Goal: Transaction & Acquisition: Obtain resource

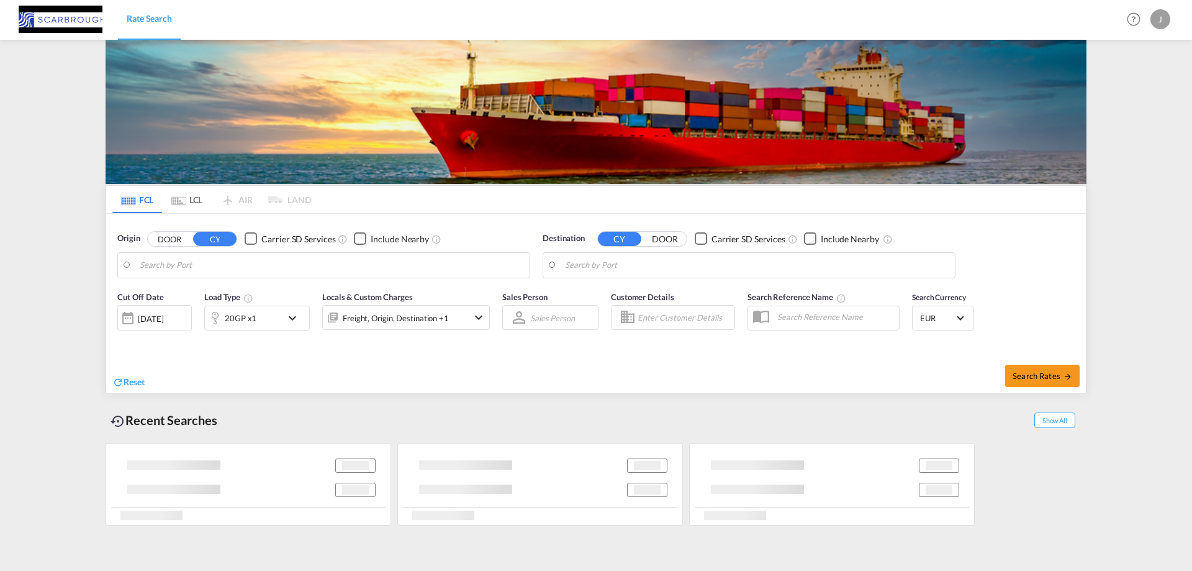
type input "[GEOGRAPHIC_DATA], NLRTM"
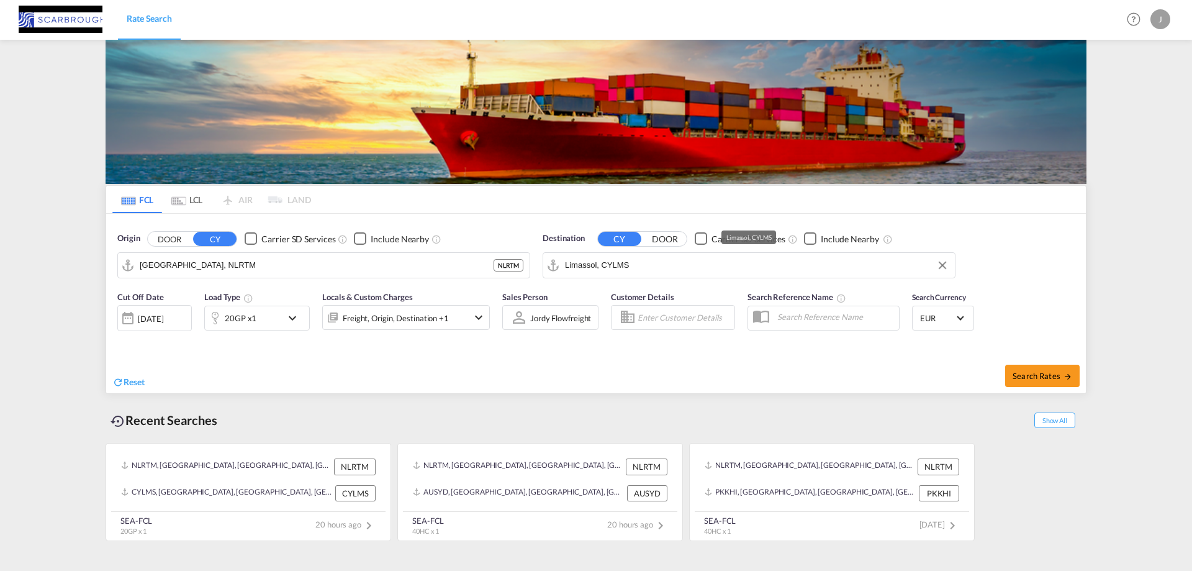
click at [673, 254] on md-input-container "Limassol, CYLMS" at bounding box center [749, 265] width 412 height 25
click at [641, 274] on input "Limassol, CYLMS" at bounding box center [757, 265] width 384 height 19
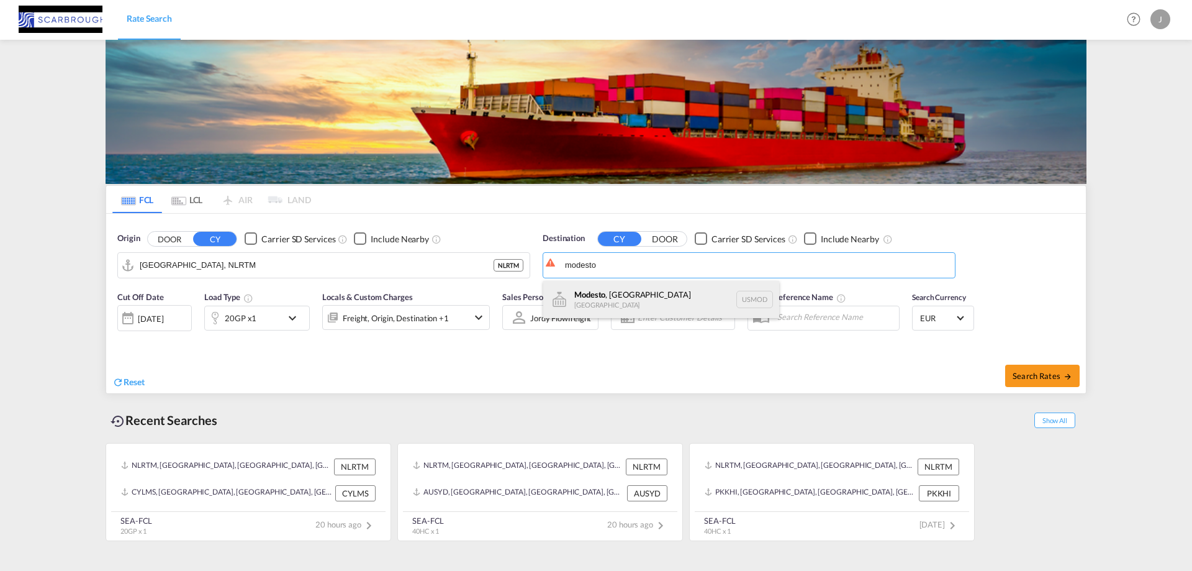
click at [653, 288] on div "Modesto , [GEOGRAPHIC_DATA] [GEOGRAPHIC_DATA] USMOD" at bounding box center [661, 299] width 236 height 37
type input "Modesto, [GEOGRAPHIC_DATA], USMOD"
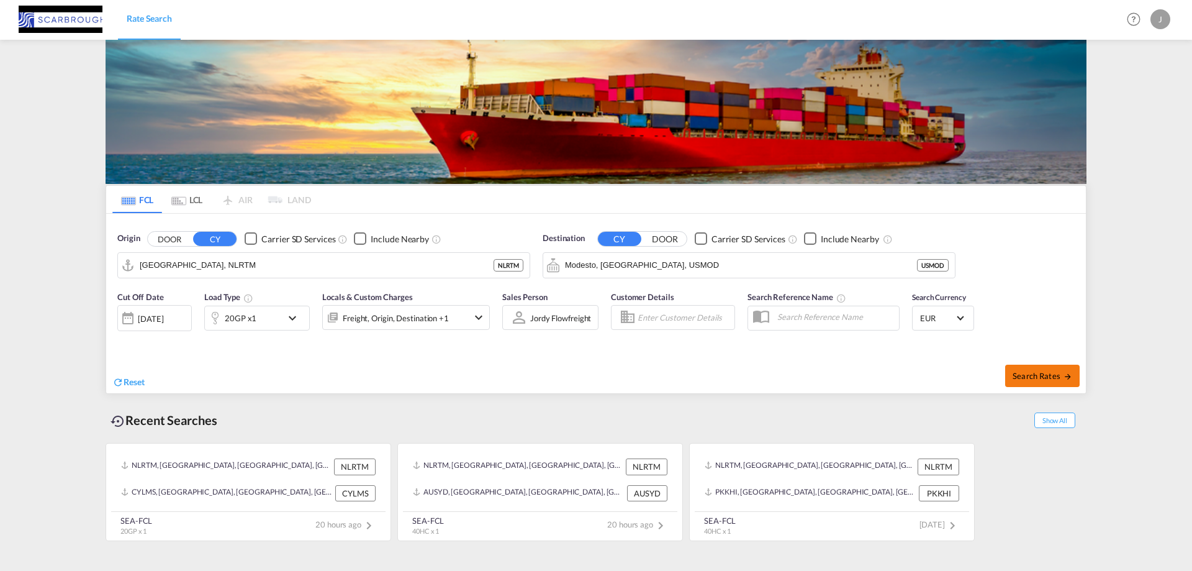
click at [1058, 373] on span "Search Rates" at bounding box center [1043, 376] width 60 height 10
type input "NLRTM to USMOD / [DATE]"
